Goal: Transaction & Acquisition: Obtain resource

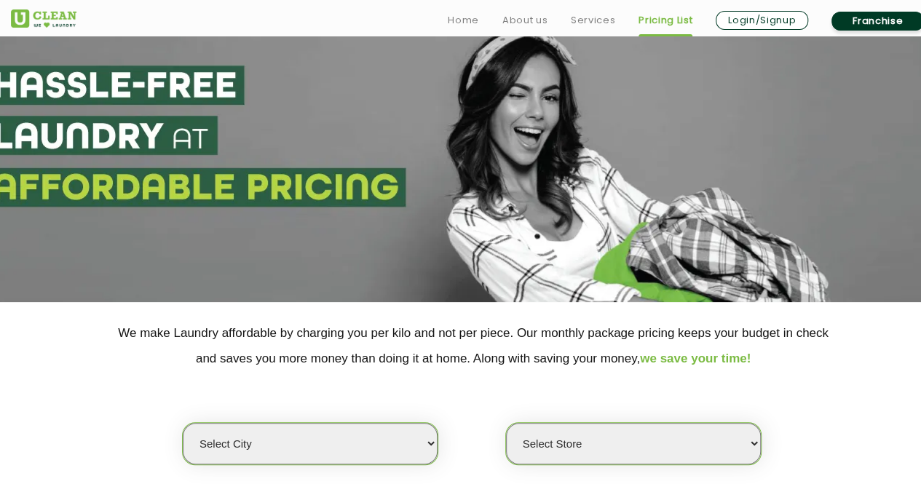
scroll to position [170, 0]
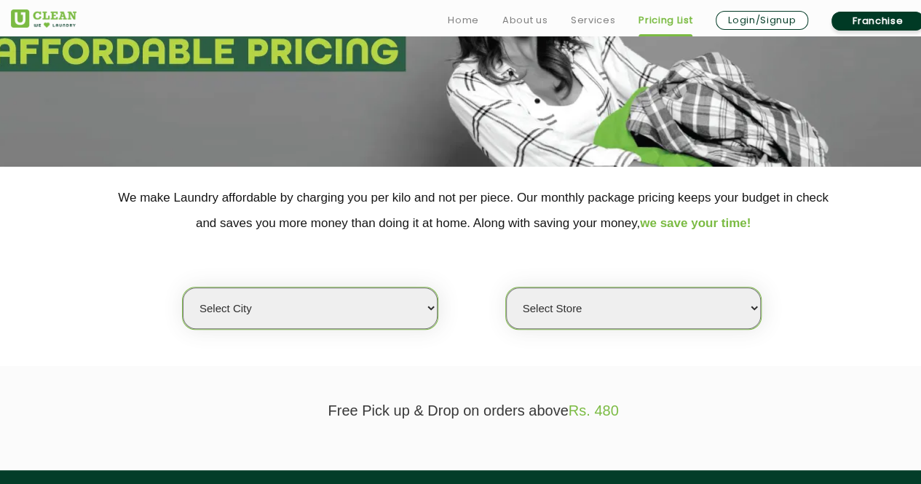
click at [122, 355] on section "We make Laundry affordable by charging you per kilo and not per piece. Our mont…" at bounding box center [460, 267] width 921 height 200
click at [395, 307] on select "Select city [GEOGRAPHIC_DATA] [GEOGRAPHIC_DATA] [GEOGRAPHIC_DATA] [GEOGRAPHIC_D…" at bounding box center [310, 309] width 255 height 42
select select "16"
click at [183, 288] on select "Select city [GEOGRAPHIC_DATA] [GEOGRAPHIC_DATA] [GEOGRAPHIC_DATA] [GEOGRAPHIC_D…" at bounding box center [310, 309] width 255 height 42
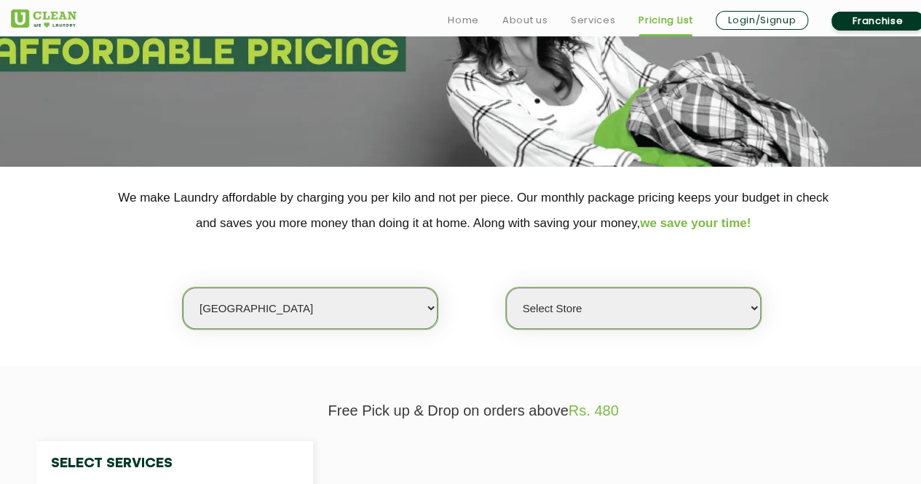
select select "0"
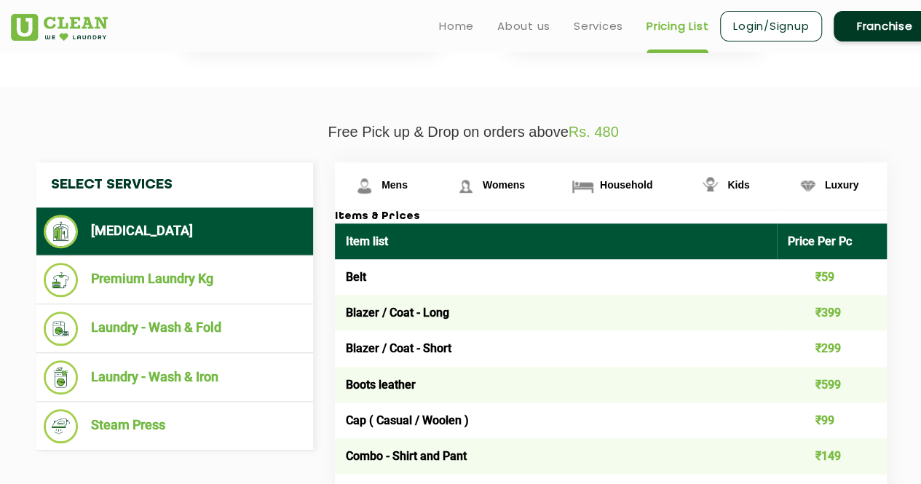
scroll to position [0, 0]
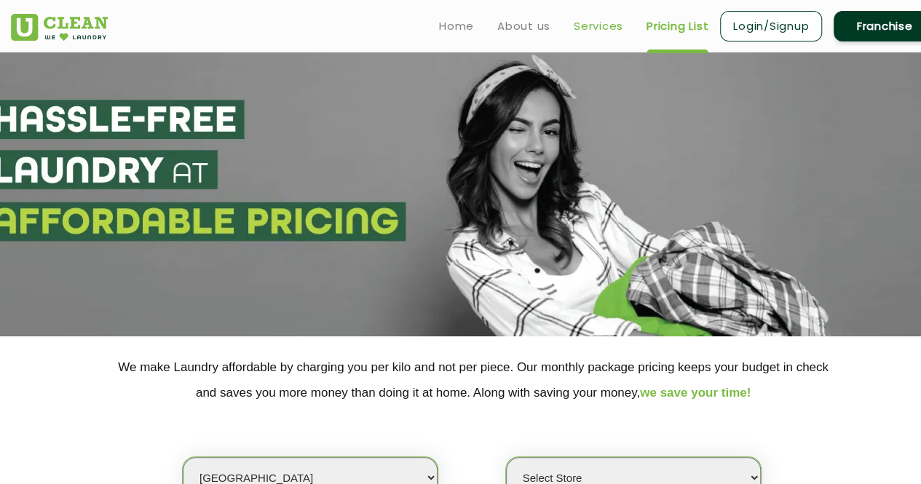
click at [613, 28] on link "Services" at bounding box center [599, 25] width 50 height 17
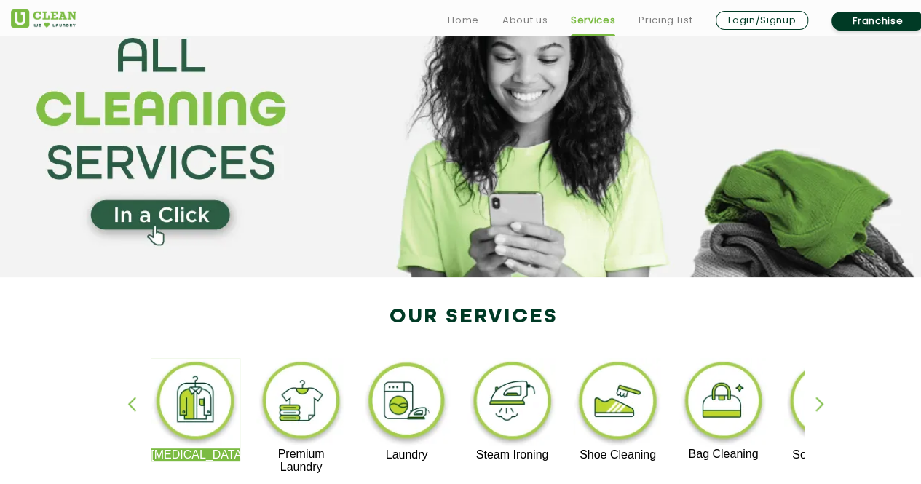
scroll to position [112, 0]
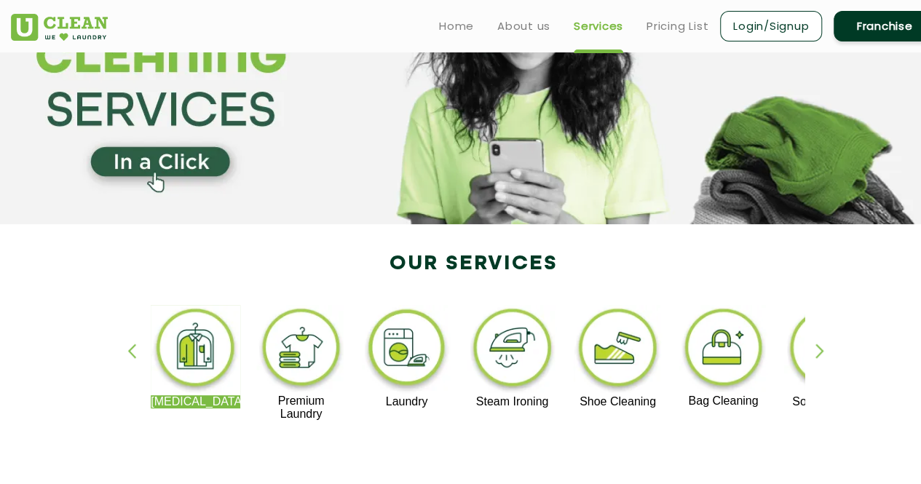
click at [821, 353] on div "button" at bounding box center [827, 364] width 22 height 40
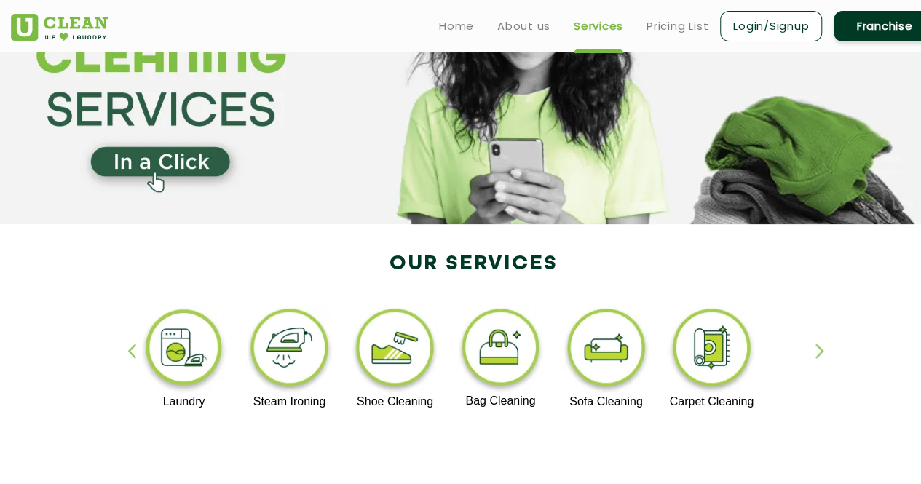
click at [821, 353] on div "button" at bounding box center [827, 364] width 22 height 40
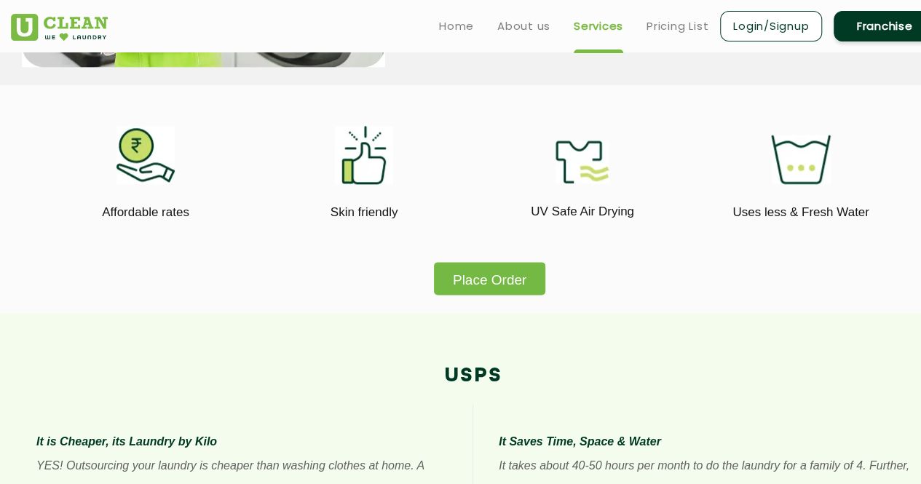
scroll to position [808, 0]
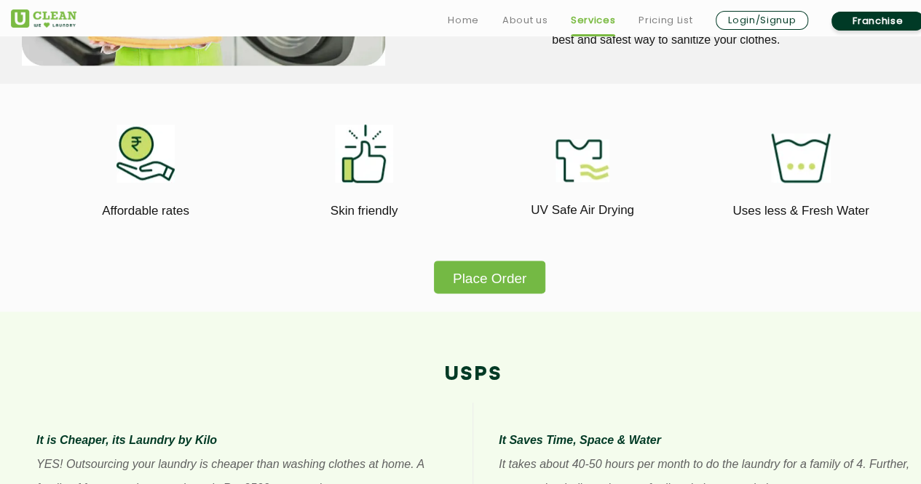
click at [875, 12] on link "Franchise" at bounding box center [878, 21] width 92 height 19
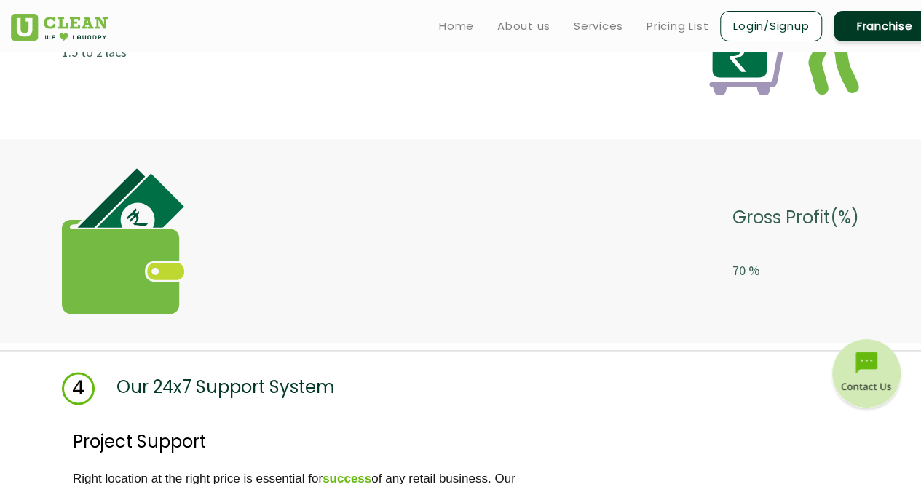
scroll to position [3440, 0]
